Goal: Task Accomplishment & Management: Manage account settings

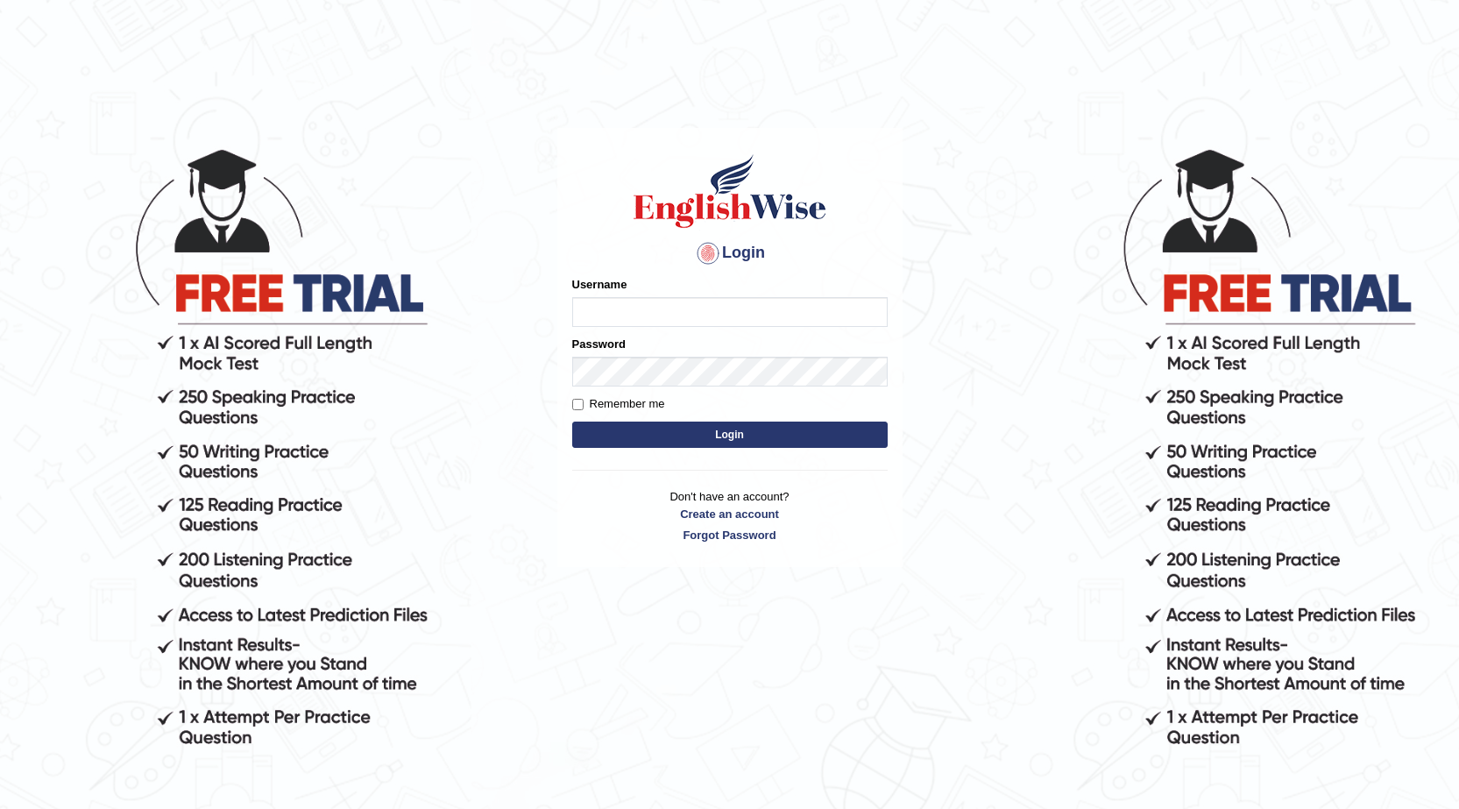
drag, startPoint x: 0, startPoint y: 0, endPoint x: 805, endPoint y: 313, distance: 863.3
click at [816, 330] on form "Please fix the following errors: Username Password Remember me Login" at bounding box center [730, 364] width 316 height 176
type input "0404684238"
